Goal: Task Accomplishment & Management: Complete application form

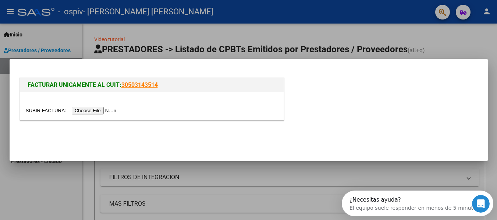
click at [104, 109] on input "file" at bounding box center [72, 111] width 93 height 8
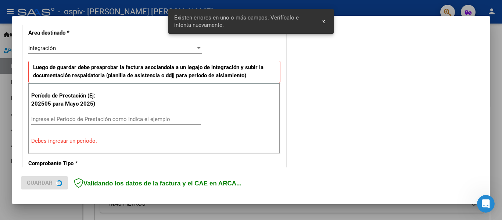
scroll to position [171, 0]
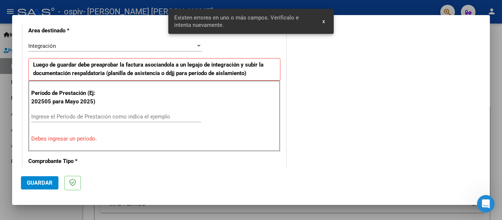
click at [97, 116] on input "Ingrese el Período de Prestación como indica el ejemplo" at bounding box center [116, 116] width 170 height 7
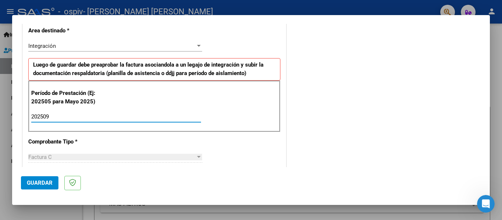
type input "202509"
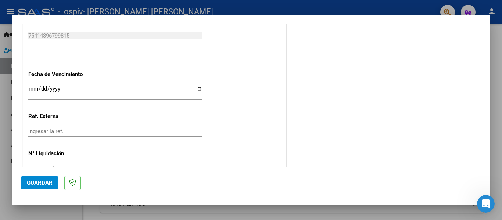
scroll to position [504, 0]
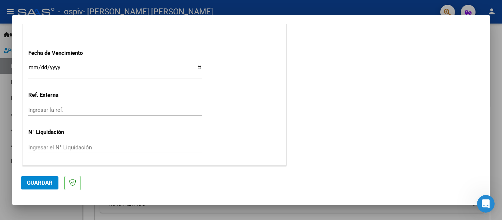
click at [33, 66] on input "Ingresar la fecha" at bounding box center [115, 70] width 174 height 12
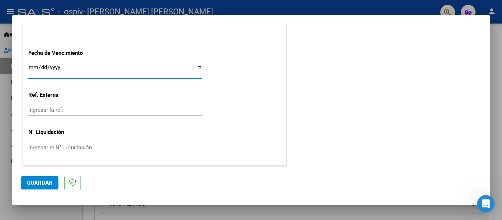
click at [33, 66] on input "Ingresar la fecha" at bounding box center [115, 70] width 174 height 12
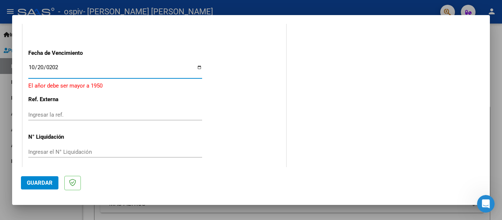
type input "[DATE]"
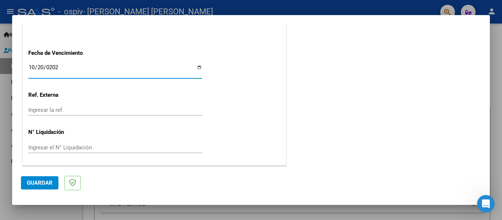
click at [46, 179] on button "Guardar" at bounding box center [39, 182] width 37 height 13
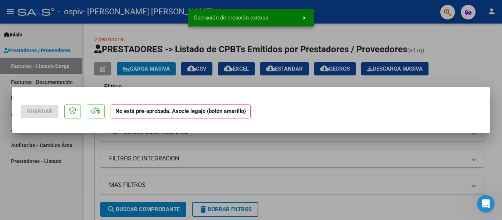
scroll to position [0, 0]
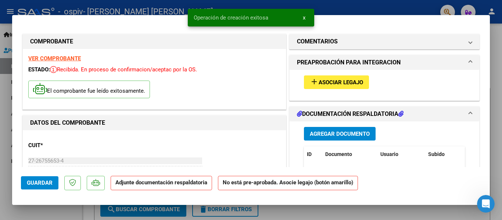
click at [355, 83] on span "Asociar Legajo" at bounding box center [341, 82] width 44 height 7
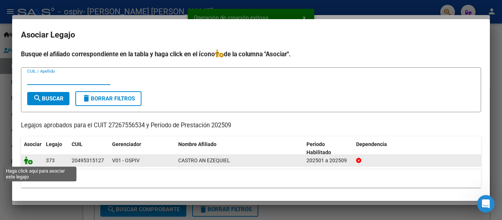
click at [28, 160] on icon at bounding box center [28, 160] width 9 height 8
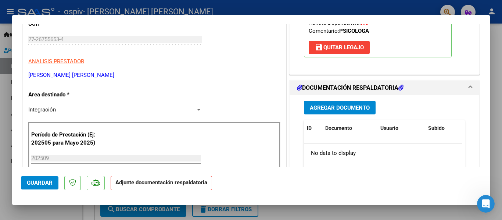
scroll to position [151, 0]
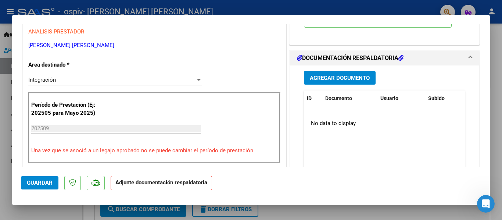
click at [334, 74] on span "Agregar Documento" at bounding box center [340, 77] width 60 height 7
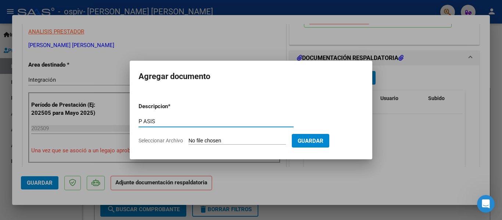
type input "P ASIS"
click at [212, 141] on input "Seleccionar Archivo" at bounding box center [237, 140] width 97 height 7
type input "C:\fakepath\PASPSSEP25AC.pdf"
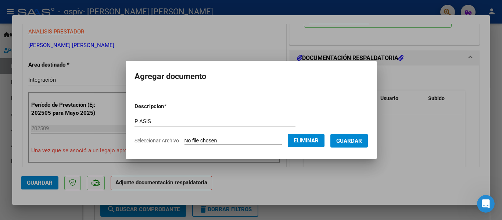
click at [360, 135] on button "Guardar" at bounding box center [348, 141] width 37 height 14
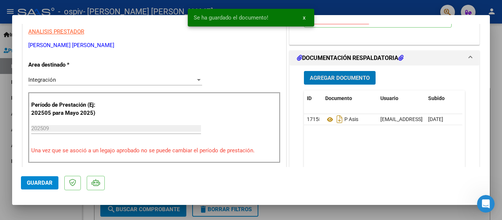
click at [339, 80] on span "Agregar Documento" at bounding box center [340, 78] width 60 height 7
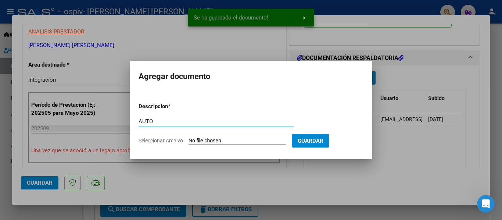
type input "AUTO"
click at [258, 144] on input "Seleccionar Archivo" at bounding box center [237, 140] width 97 height 7
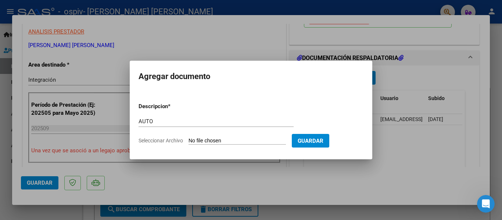
type input "C:\fakepath\[PERSON_NAME] AIN PS 2025.pdf"
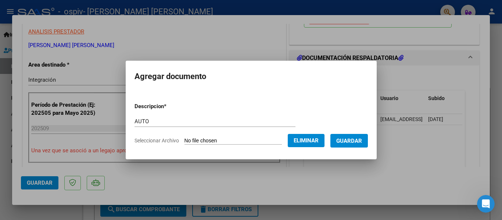
click at [351, 147] on button "Guardar" at bounding box center [348, 141] width 37 height 14
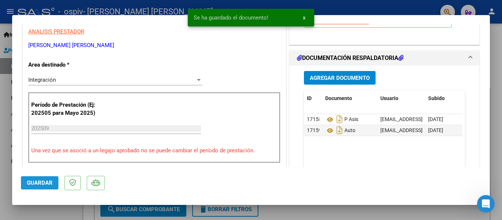
click at [41, 184] on span "Guardar" at bounding box center [40, 182] width 26 height 7
click at [306, 19] on button "x" at bounding box center [304, 17] width 14 height 13
